Goal: Task Accomplishment & Management: Use online tool/utility

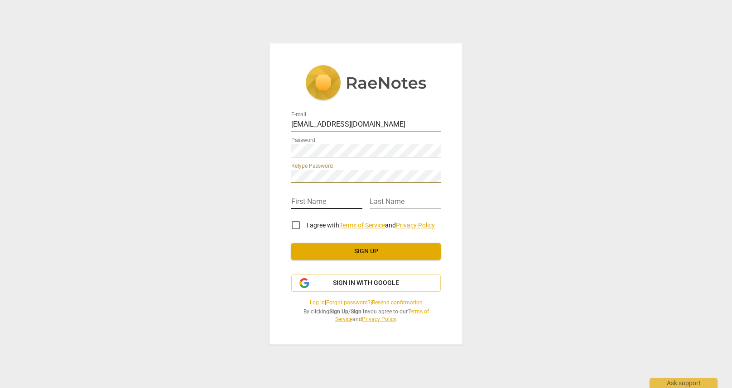
click at [339, 202] on input "text" at bounding box center [326, 202] width 71 height 13
type input "Pippa"
type input "Farley"
click at [296, 226] on input "I agree with Terms of Service and Privacy Policy" at bounding box center [296, 226] width 22 height 22
checkbox input "true"
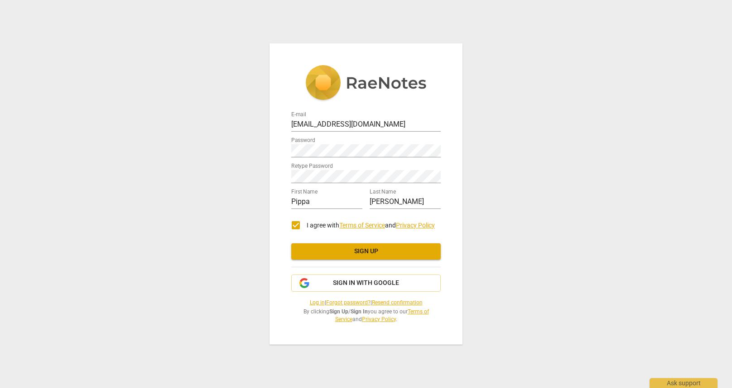
click at [368, 252] on span "Sign up" at bounding box center [365, 251] width 135 height 9
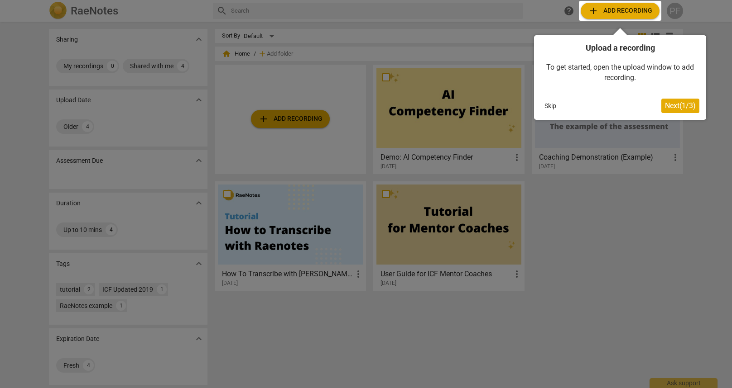
click at [671, 107] on span "Next ( 1 / 3 )" at bounding box center [680, 105] width 31 height 9
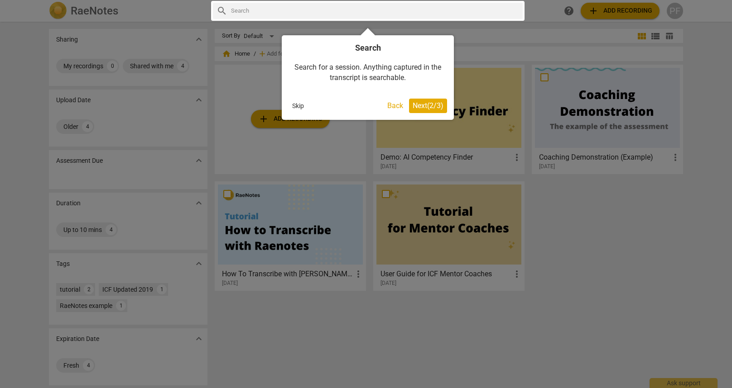
click at [297, 105] on button "Skip" at bounding box center [297, 106] width 19 height 14
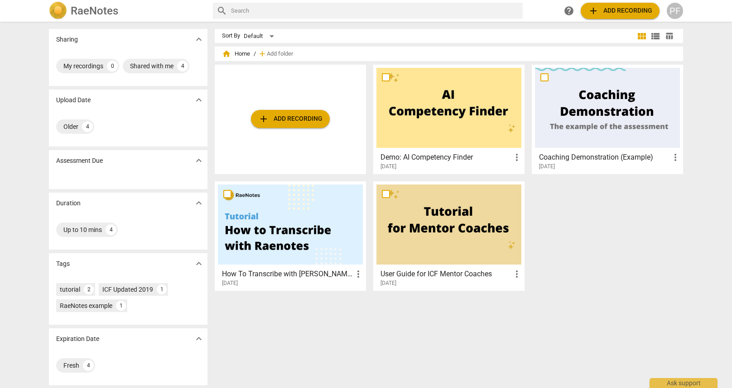
click at [444, 154] on h3 "Demo: AI Competency Finder" at bounding box center [445, 157] width 131 height 11
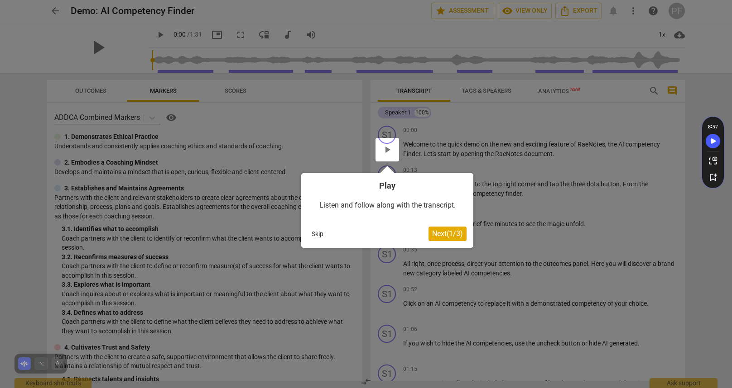
click at [387, 146] on div at bounding box center [387, 150] width 24 height 24
click at [387, 153] on div at bounding box center [387, 150] width 24 height 24
click at [318, 230] on button "Skip" at bounding box center [317, 234] width 19 height 14
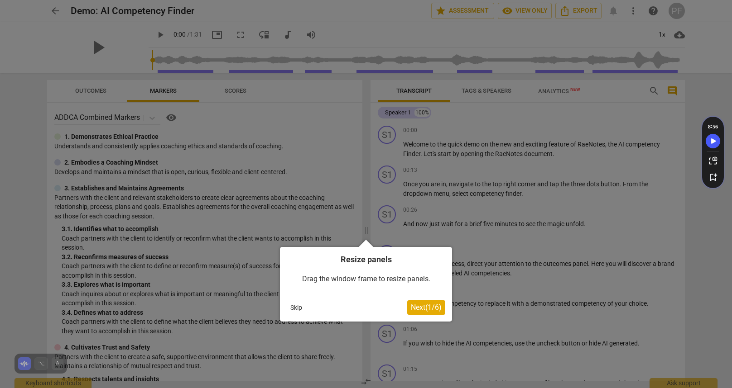
click at [297, 305] on button "Skip" at bounding box center [296, 308] width 19 height 14
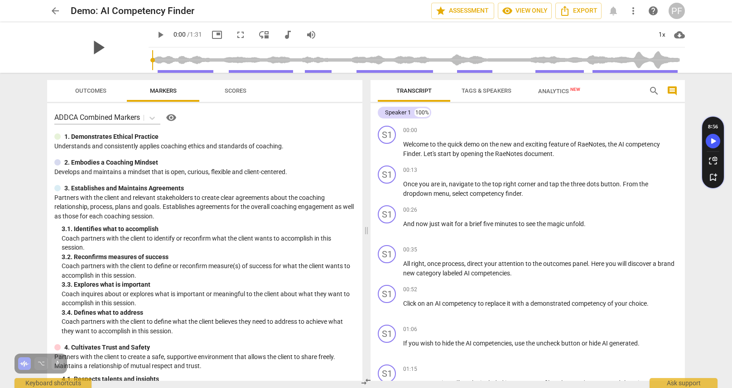
click at [94, 47] on span "play_arrow" at bounding box center [98, 48] width 24 height 24
click at [56, 137] on div at bounding box center [57, 137] width 6 height 6
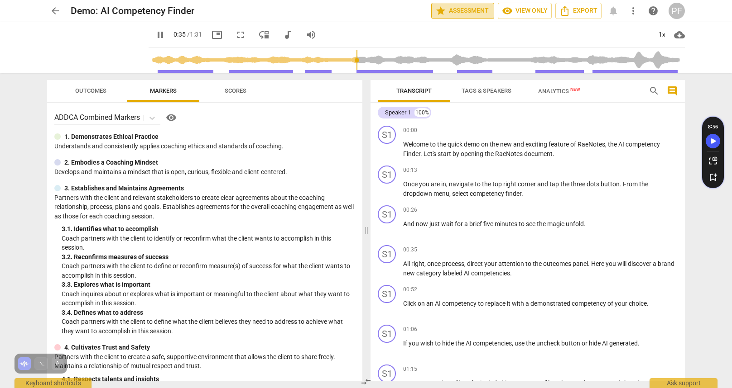
click at [474, 13] on span "star Assessment" at bounding box center [462, 10] width 55 height 11
type input "35"
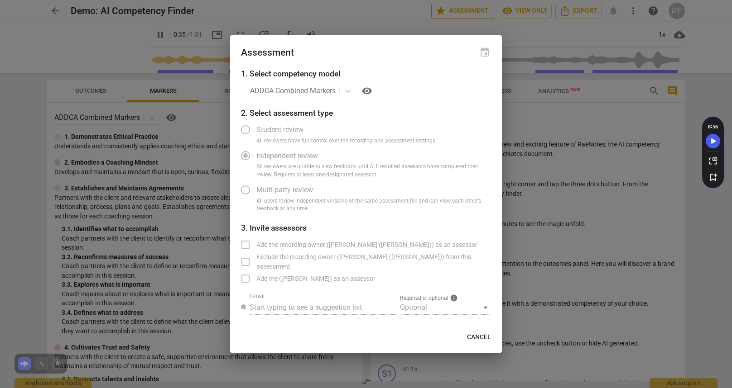
radio input "false"
click at [349, 89] on div "ADDCA Combined Markers visibility" at bounding box center [370, 91] width 241 height 14
type input "41"
click at [488, 339] on span "Cancel" at bounding box center [479, 337] width 24 height 9
radio input "false"
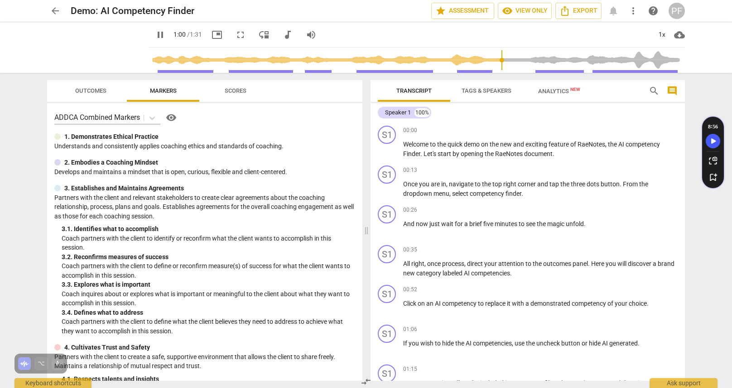
type input "60"
click at [53, 9] on span "arrow_back" at bounding box center [55, 10] width 11 height 11
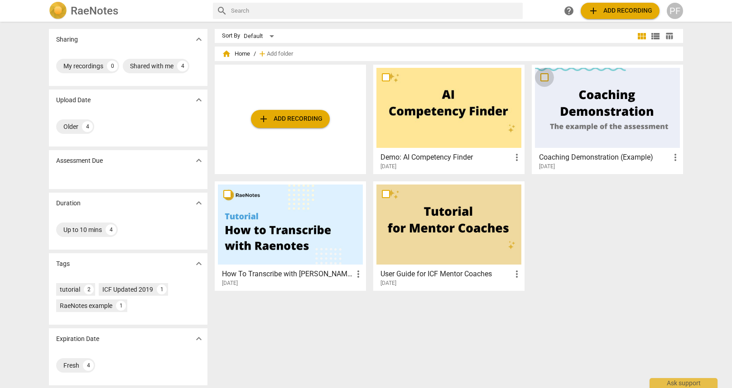
click at [542, 77] on input "checkbox" at bounding box center [544, 77] width 19 height 11
checkbox input "false"
click at [607, 158] on h3 "Coaching Demonstration (Example)" at bounding box center [604, 157] width 131 height 11
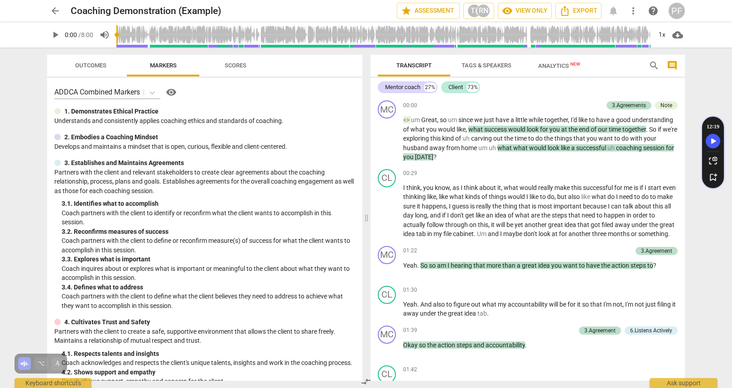
click at [55, 34] on span "play_arrow" at bounding box center [55, 34] width 11 height 11
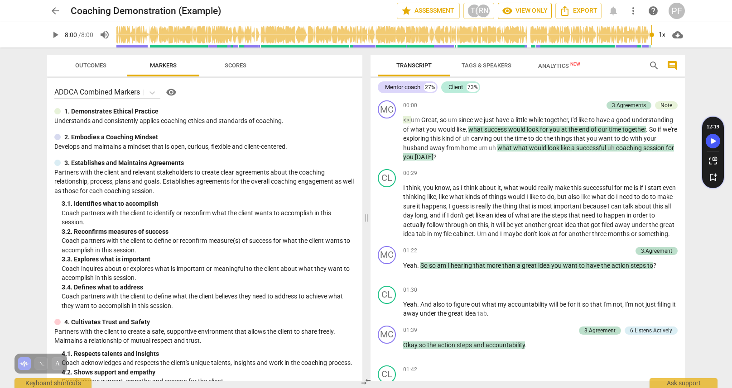
scroll to position [1180, 0]
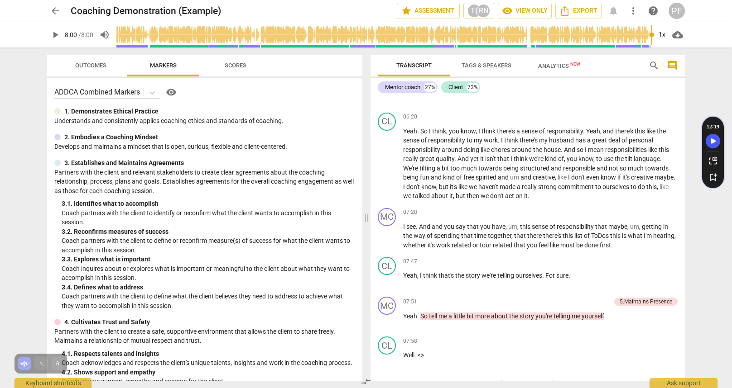
click at [53, 34] on span "play_arrow" at bounding box center [55, 34] width 11 height 11
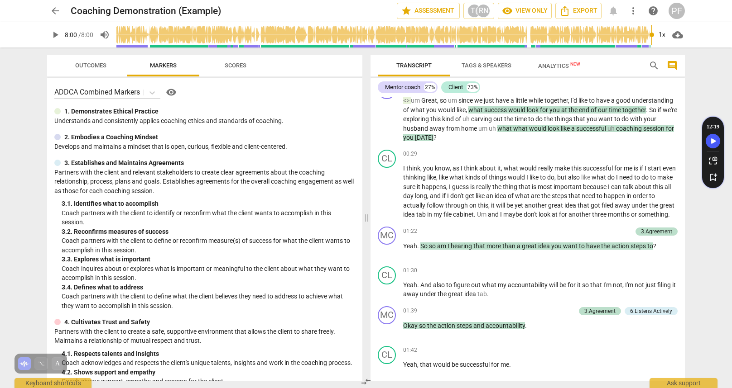
scroll to position [1214, 0]
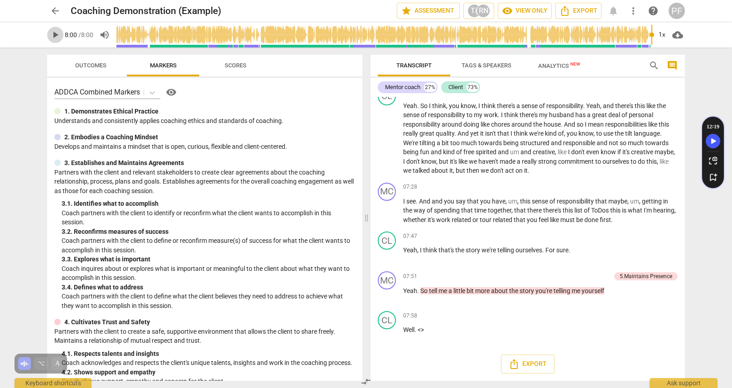
click at [55, 34] on span "play_arrow" at bounding box center [55, 34] width 11 height 11
click at [54, 35] on span "play_arrow" at bounding box center [55, 34] width 11 height 11
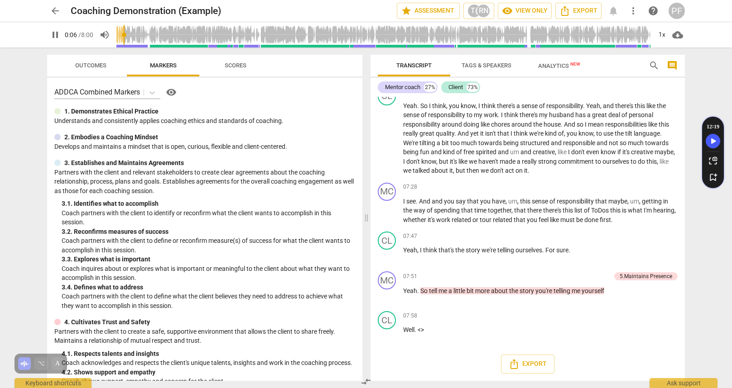
scroll to position [19, 0]
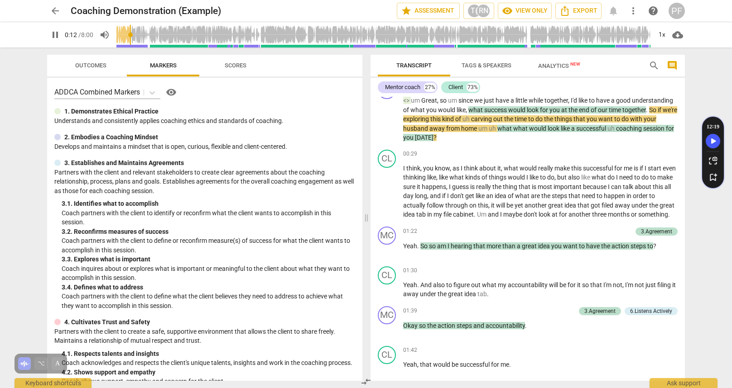
click at [551, 61] on span "Analytics New" at bounding box center [559, 66] width 64 height 14
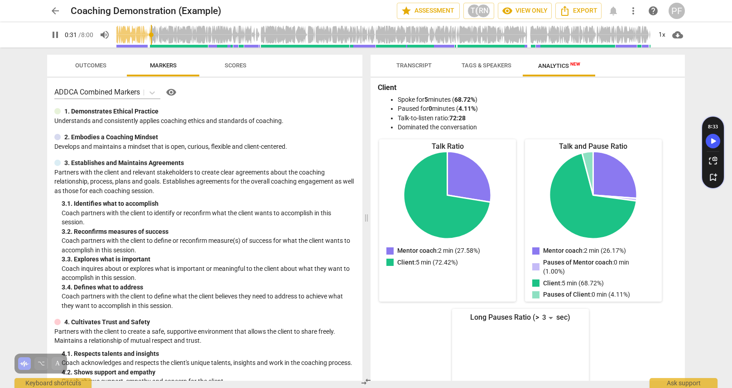
scroll to position [0, 0]
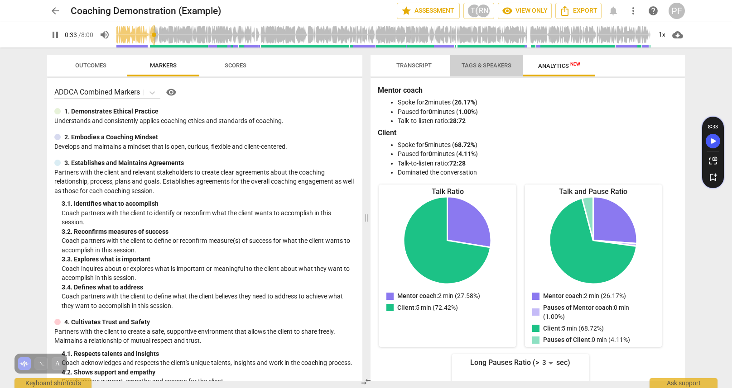
click at [497, 68] on span "Tags & Speakers" at bounding box center [486, 65] width 50 height 7
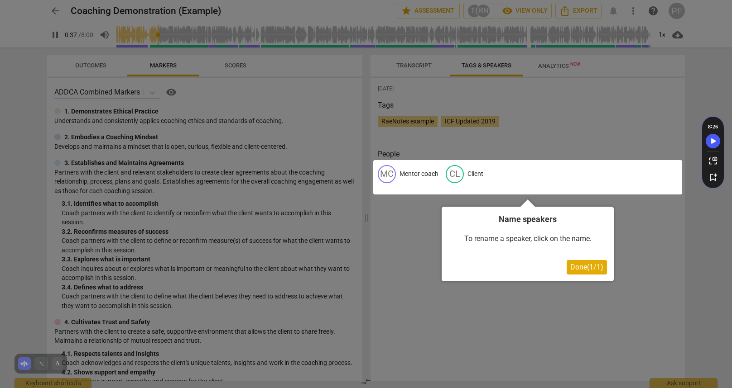
click at [487, 103] on div at bounding box center [366, 194] width 732 height 388
click at [404, 66] on div at bounding box center [366, 194] width 732 height 388
click at [428, 69] on div at bounding box center [366, 194] width 732 height 388
click at [464, 144] on div at bounding box center [366, 194] width 732 height 388
click at [467, 126] on div at bounding box center [366, 194] width 732 height 388
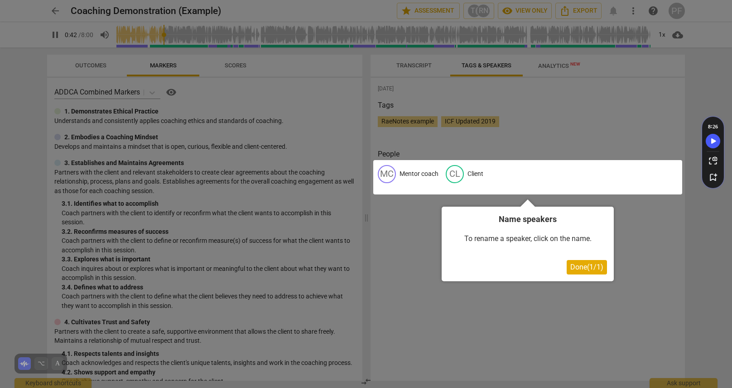
click at [461, 113] on div at bounding box center [366, 194] width 732 height 388
click at [413, 171] on div at bounding box center [527, 177] width 309 height 34
click at [481, 178] on div at bounding box center [527, 177] width 309 height 34
click at [583, 270] on span "Done ( 1 / 1 )" at bounding box center [586, 267] width 33 height 9
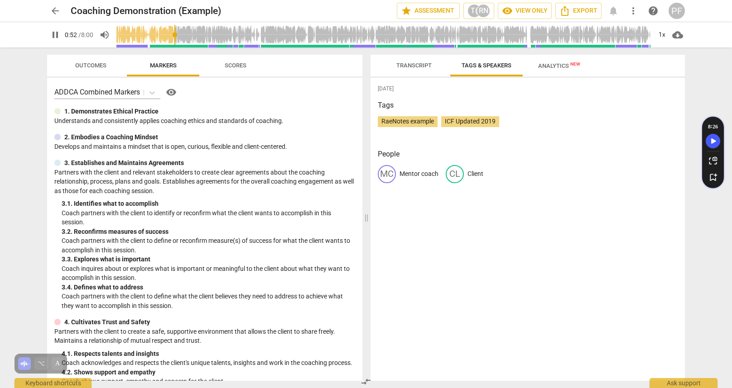
click at [415, 64] on span "Transcript" at bounding box center [413, 65] width 35 height 7
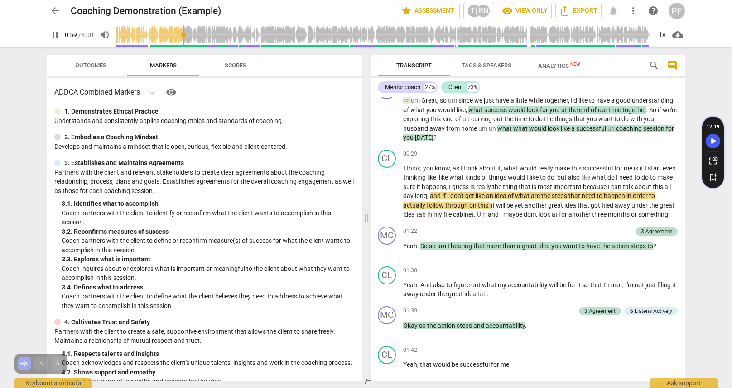
click at [78, 63] on span "Outcomes" at bounding box center [90, 65] width 31 height 7
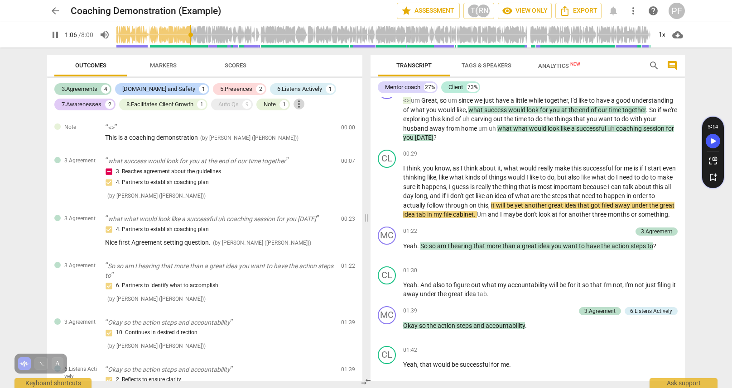
click at [302, 104] on span "more_vert" at bounding box center [298, 104] width 11 height 11
click at [236, 64] on div at bounding box center [366, 194] width 732 height 388
click at [236, 64] on span "Scores" at bounding box center [236, 65] width 22 height 7
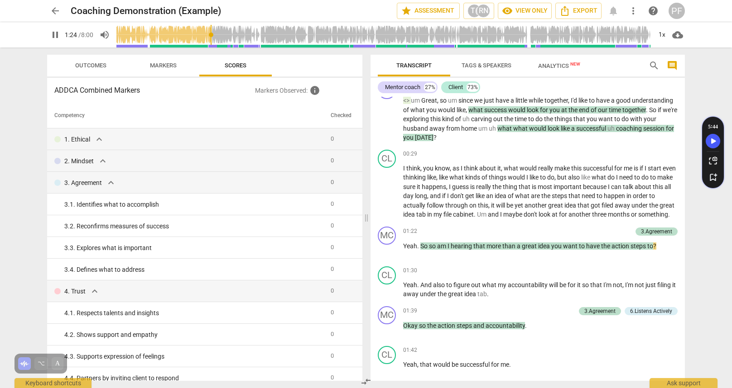
click at [82, 65] on span "Outcomes" at bounding box center [90, 65] width 31 height 7
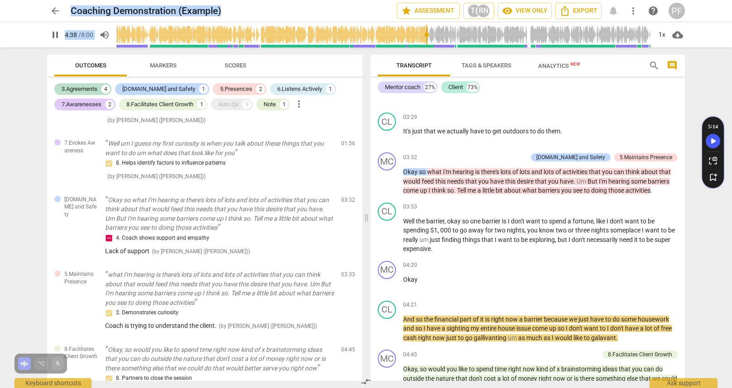
scroll to position [401, 0]
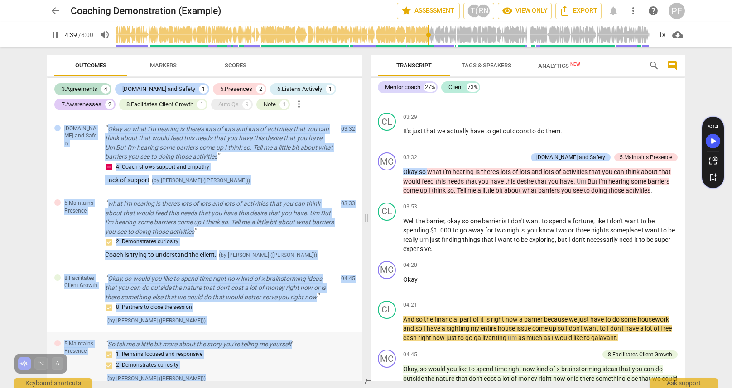
drag, startPoint x: 96, startPoint y: 131, endPoint x: 282, endPoint y: 369, distance: 302.2
click at [282, 369] on div "Note <> This is a coaching demonstration ( by Tatiana (RaeNotes) ) 00:00 3.Agre…" at bounding box center [204, 248] width 315 height 265
copy div "<> This is a coaching demonstration ( by Tatiana (RaeNotes) ) 00:00 3.Agreement…"
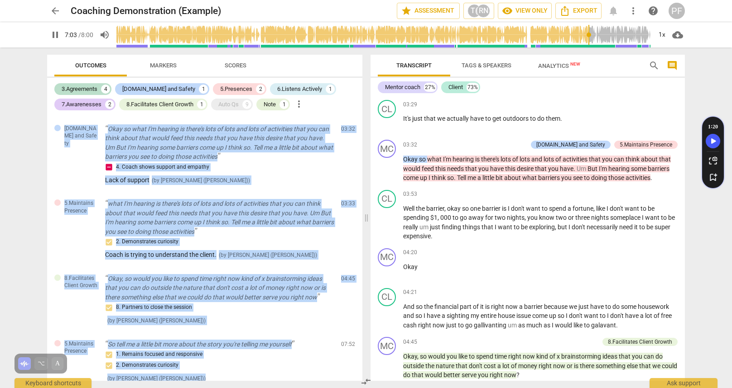
scroll to position [1214, 0]
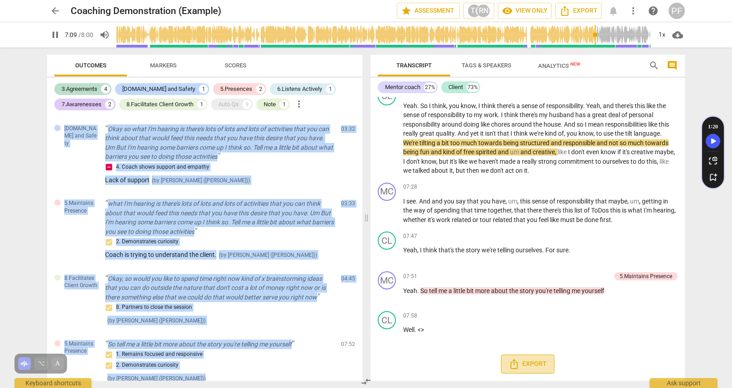
click at [531, 364] on span "Export" at bounding box center [527, 364] width 38 height 11
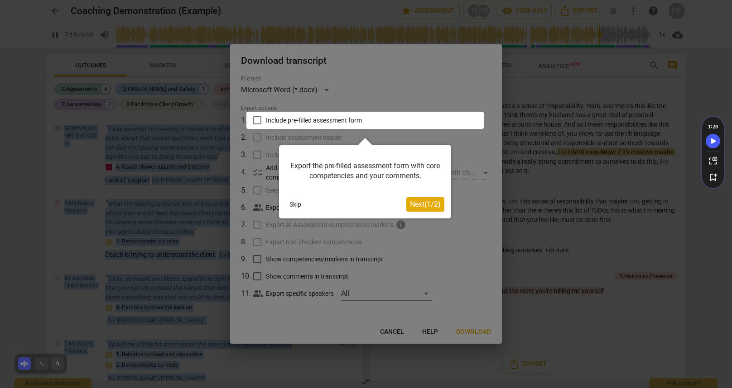
click at [290, 206] on button "Skip" at bounding box center [295, 205] width 19 height 14
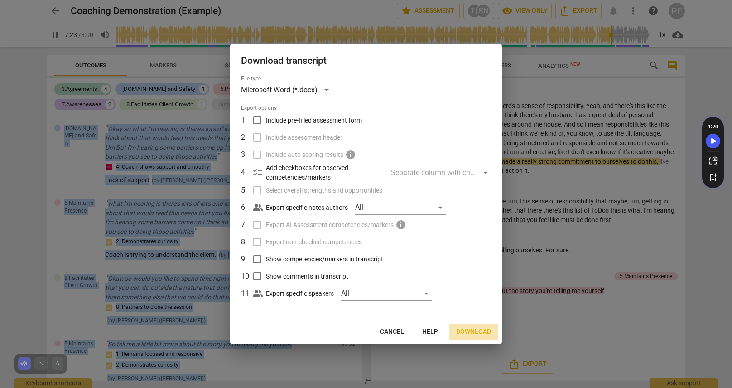
click at [473, 332] on span "Download" at bounding box center [473, 332] width 35 height 9
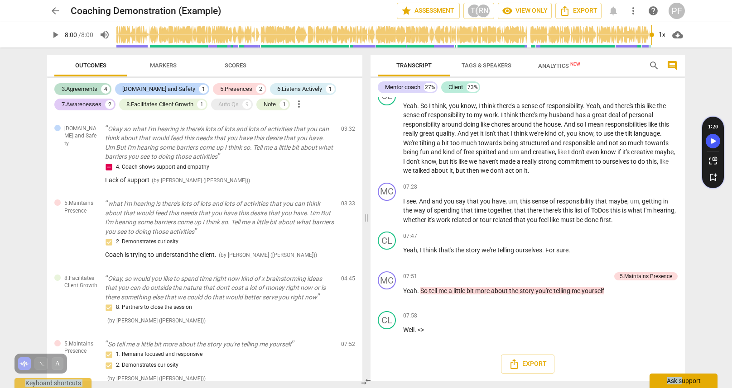
drag, startPoint x: 685, startPoint y: 347, endPoint x: 681, endPoint y: 385, distance: 37.7
click at [681, 0] on div "arrow_back Coaching Demonstration (Example) star Assessment T( RN visibility Vi…" at bounding box center [366, 0] width 732 height 0
click at [539, 340] on div "07:58 keyboard_arrow_right Well . <>" at bounding box center [540, 327] width 274 height 33
click at [388, 334] on span "play_arrow" at bounding box center [387, 335] width 11 height 11
type input "480"
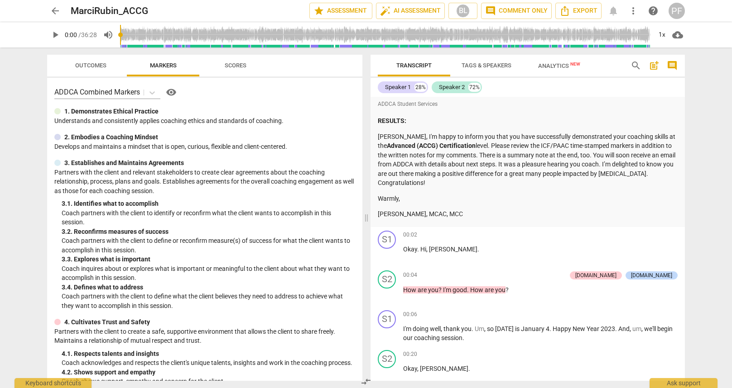
click at [58, 36] on span "play_arrow" at bounding box center [55, 34] width 11 height 11
click at [653, 66] on span "post_add" at bounding box center [653, 65] width 11 height 11
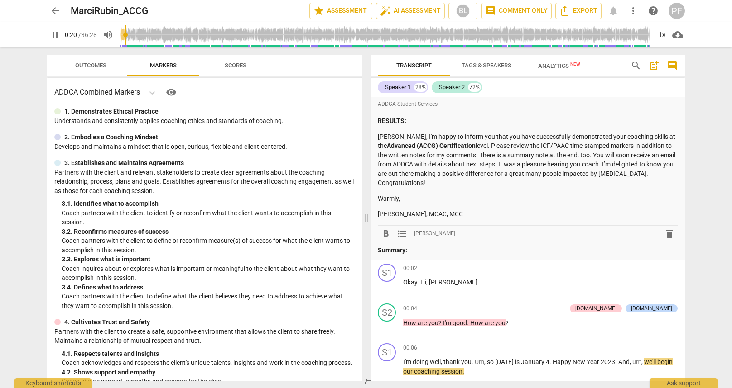
scroll to position [302, 0]
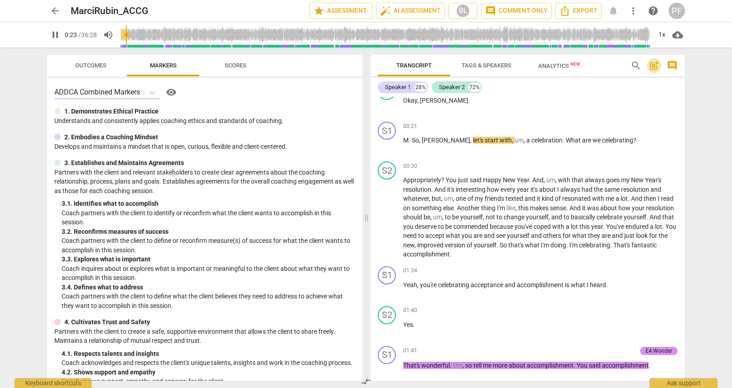
click at [653, 66] on span "post_add" at bounding box center [653, 65] width 11 height 11
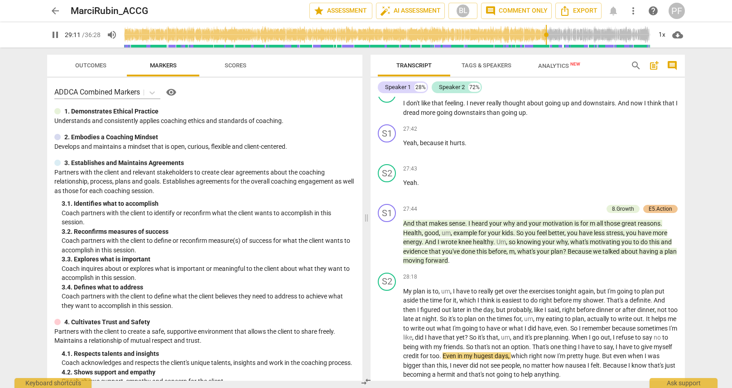
scroll to position [5165, 0]
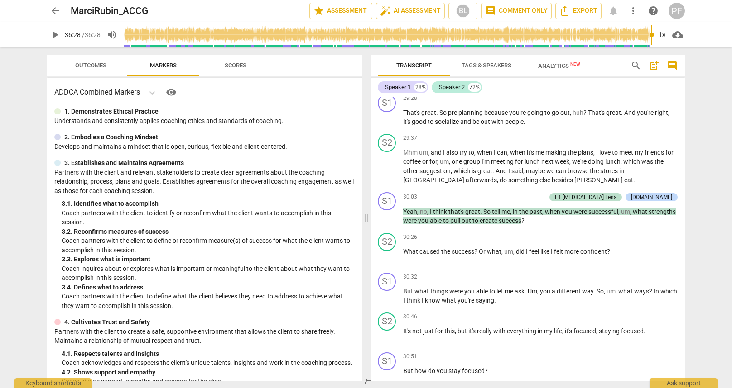
type input "2188"
